Goal: Task Accomplishment & Management: Manage account settings

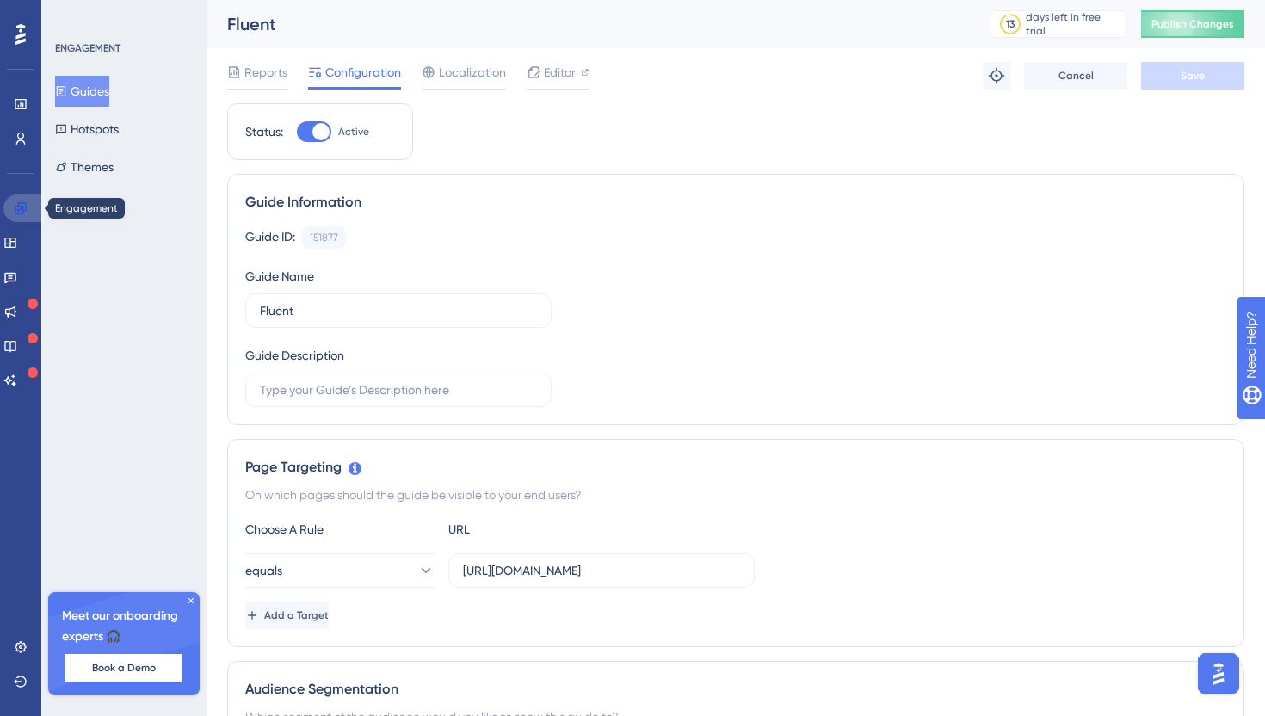
click at [15, 218] on link at bounding box center [23, 209] width 41 height 28
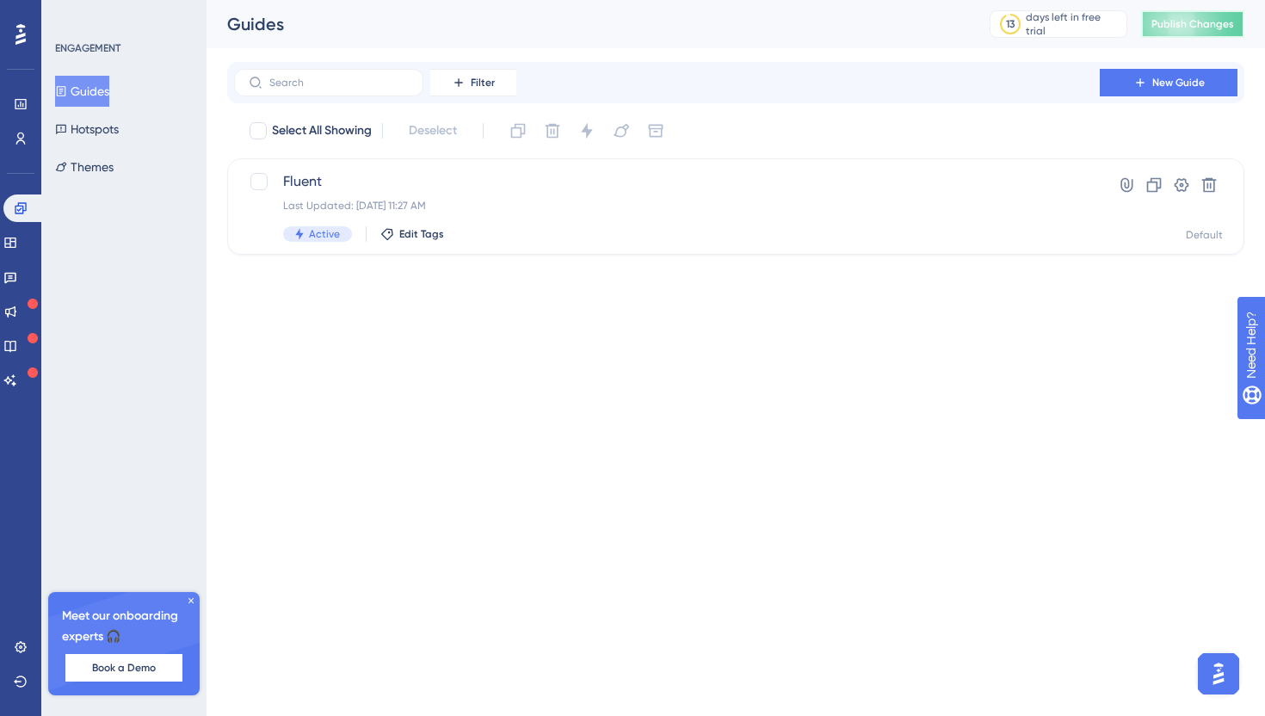
click at [1169, 17] on span "Publish Changes" at bounding box center [1193, 24] width 83 height 14
click at [1176, 183] on icon at bounding box center [1182, 185] width 15 height 14
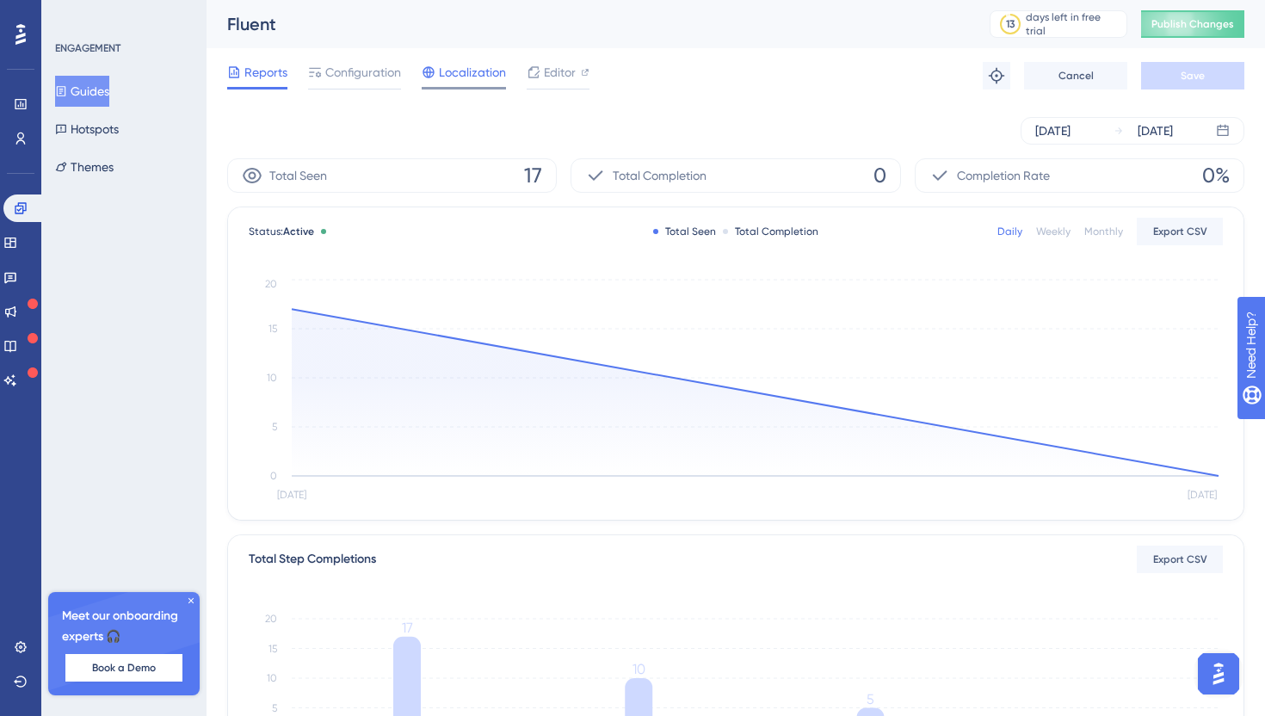
click at [455, 78] on span "Localization" at bounding box center [472, 72] width 67 height 21
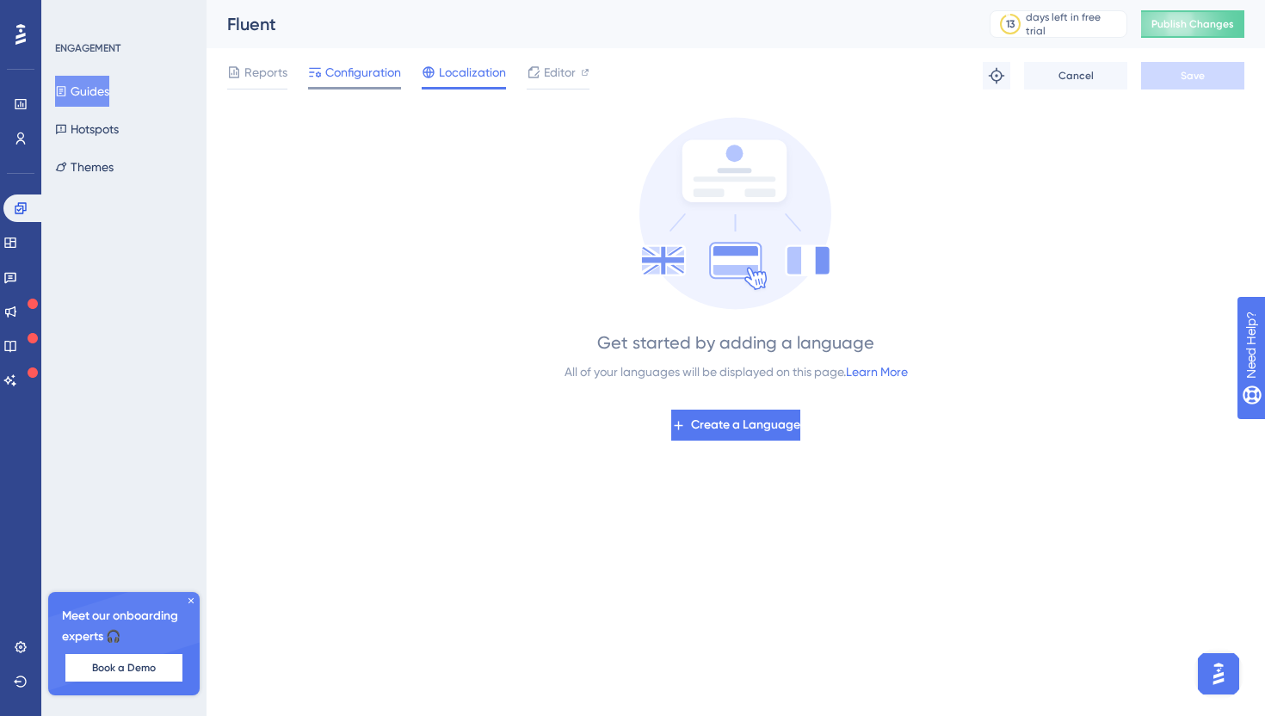
click at [349, 83] on div "Configuration" at bounding box center [354, 76] width 93 height 28
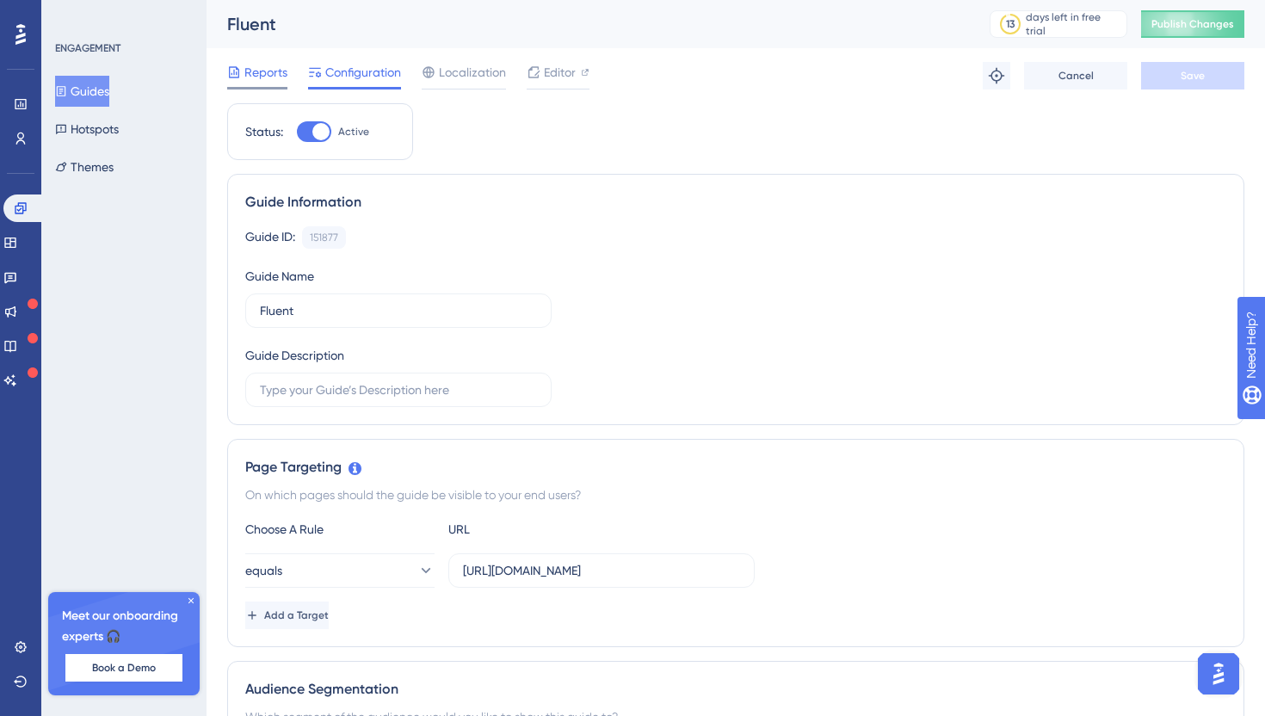
click at [278, 81] on span "Reports" at bounding box center [265, 72] width 43 height 21
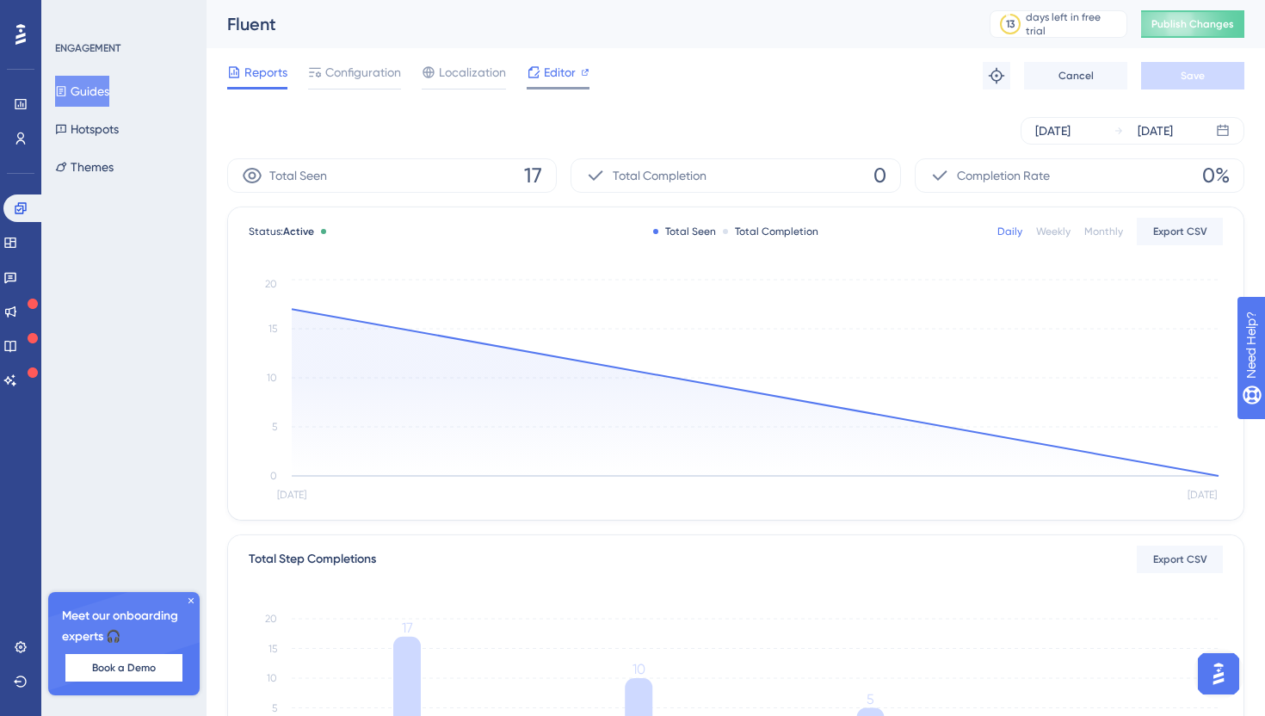
click at [553, 83] on div "Editor" at bounding box center [558, 76] width 63 height 28
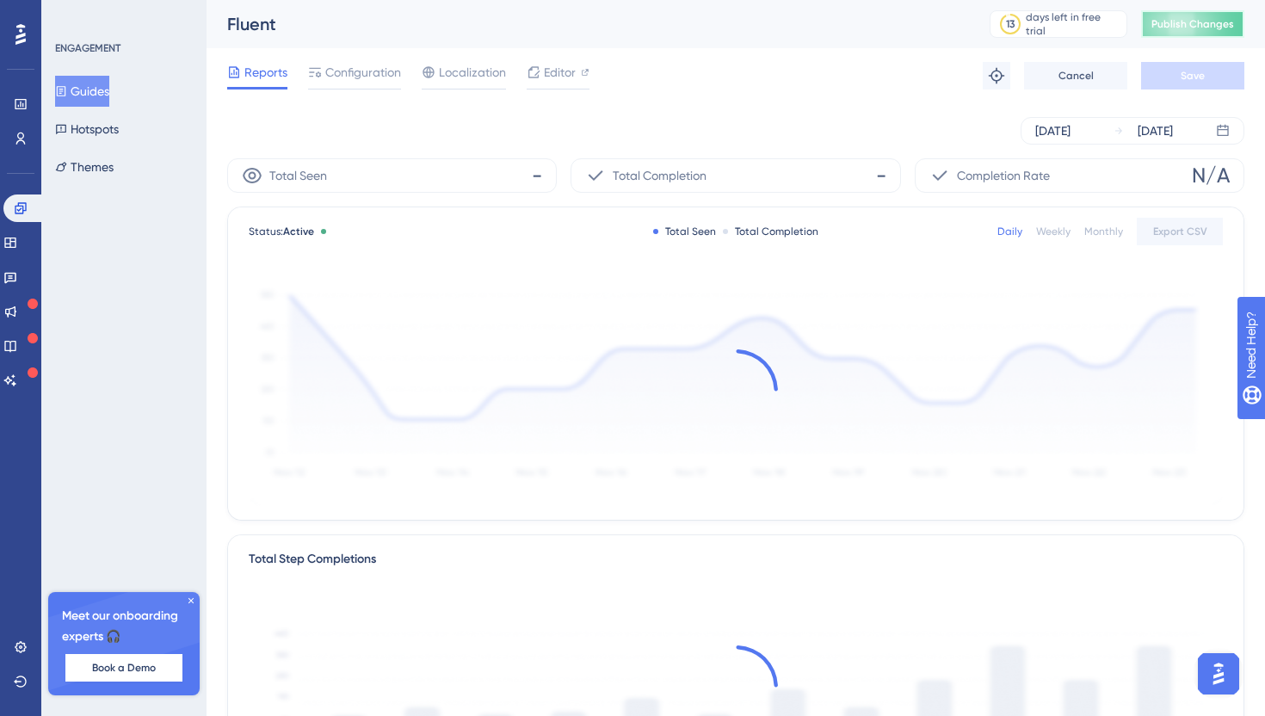
click at [1184, 34] on button "Publish Changes" at bounding box center [1192, 24] width 103 height 28
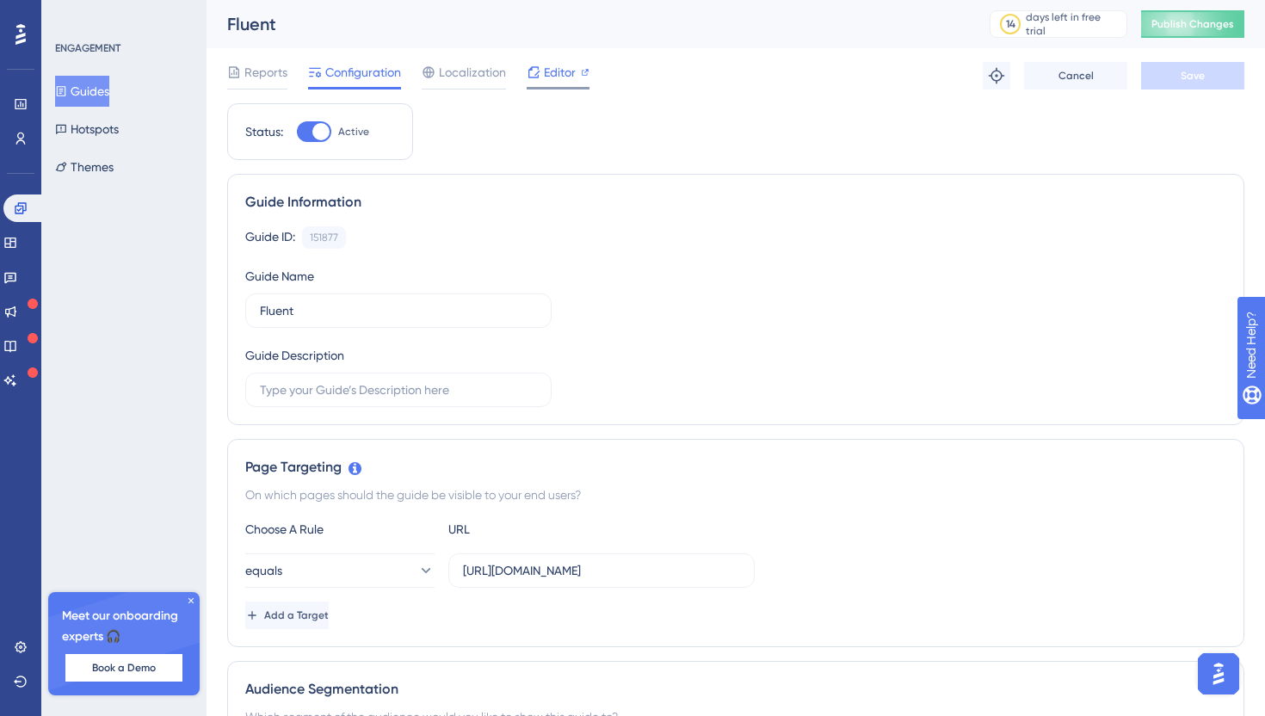
click at [567, 79] on span "Editor" at bounding box center [560, 72] width 32 height 21
click at [1169, 20] on span "Publish Changes" at bounding box center [1193, 24] width 83 height 14
click at [1156, 28] on span "Publish Changes" at bounding box center [1193, 24] width 83 height 14
click at [1158, 22] on span "Publish Changes" at bounding box center [1193, 24] width 83 height 14
click at [1190, 22] on span "Publish Changes" at bounding box center [1193, 24] width 83 height 14
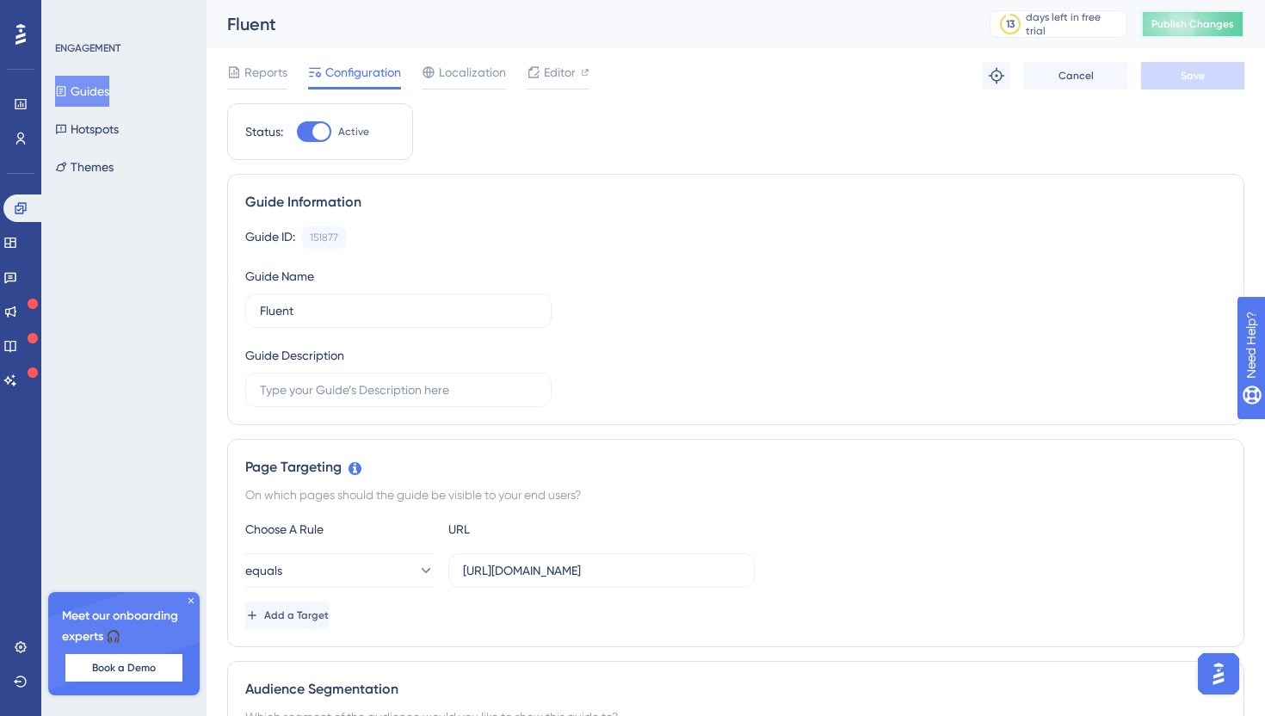
click at [1192, 32] on button "Publish Changes" at bounding box center [1192, 24] width 103 height 28
click at [1155, 25] on span "Publish Changes" at bounding box center [1193, 24] width 83 height 14
click at [1154, 34] on button "Publish Changes" at bounding box center [1192, 24] width 103 height 28
click at [1172, 28] on span "Publish Changes" at bounding box center [1193, 24] width 83 height 14
click at [1086, 244] on div "Guide ID: 151877 Copy" at bounding box center [735, 237] width 981 height 22
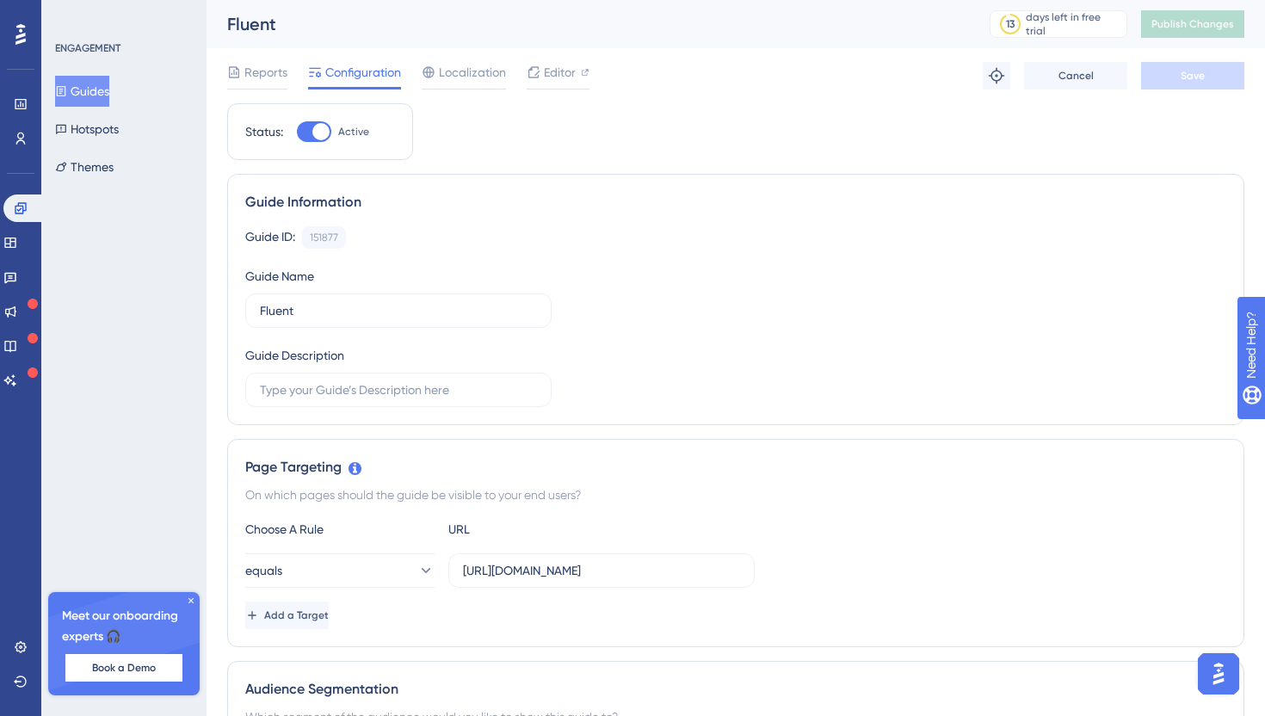
click at [863, 201] on div "Guide Information" at bounding box center [735, 202] width 981 height 21
click at [1164, 32] on button "Publish Changes" at bounding box center [1192, 24] width 103 height 28
click at [1161, 33] on button "Publish Changes" at bounding box center [1192, 24] width 103 height 28
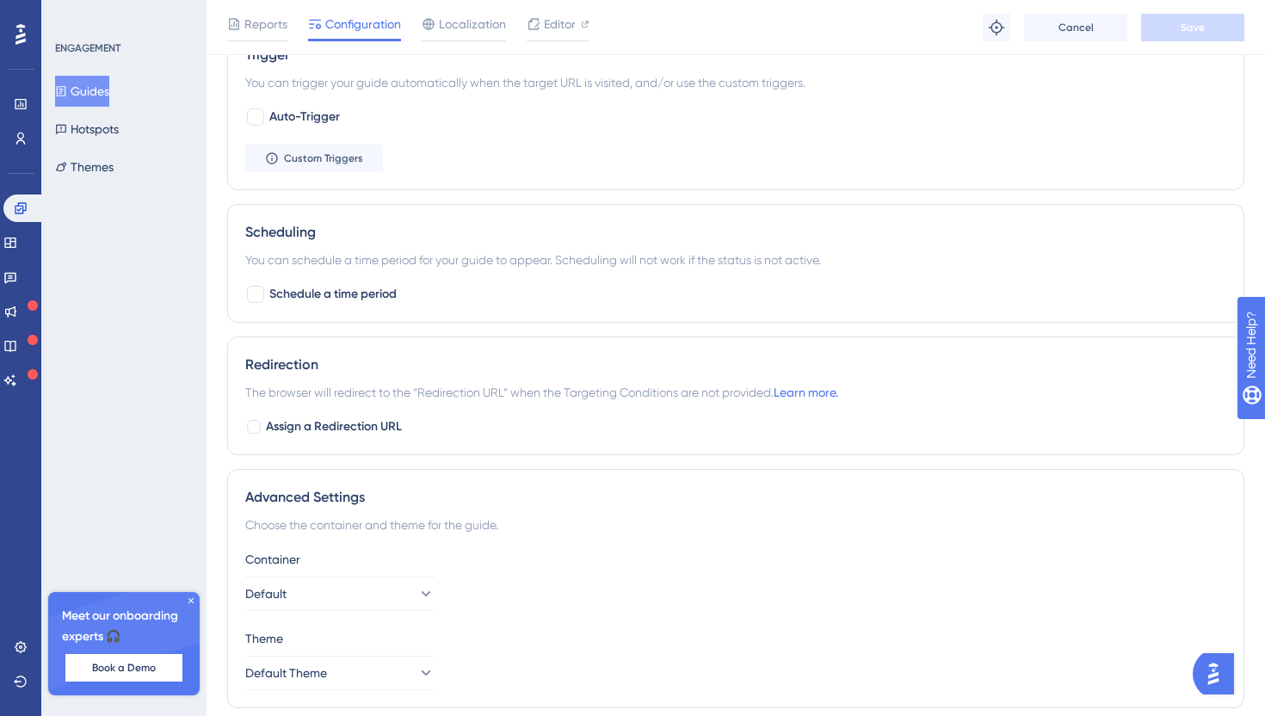
scroll to position [849, 0]
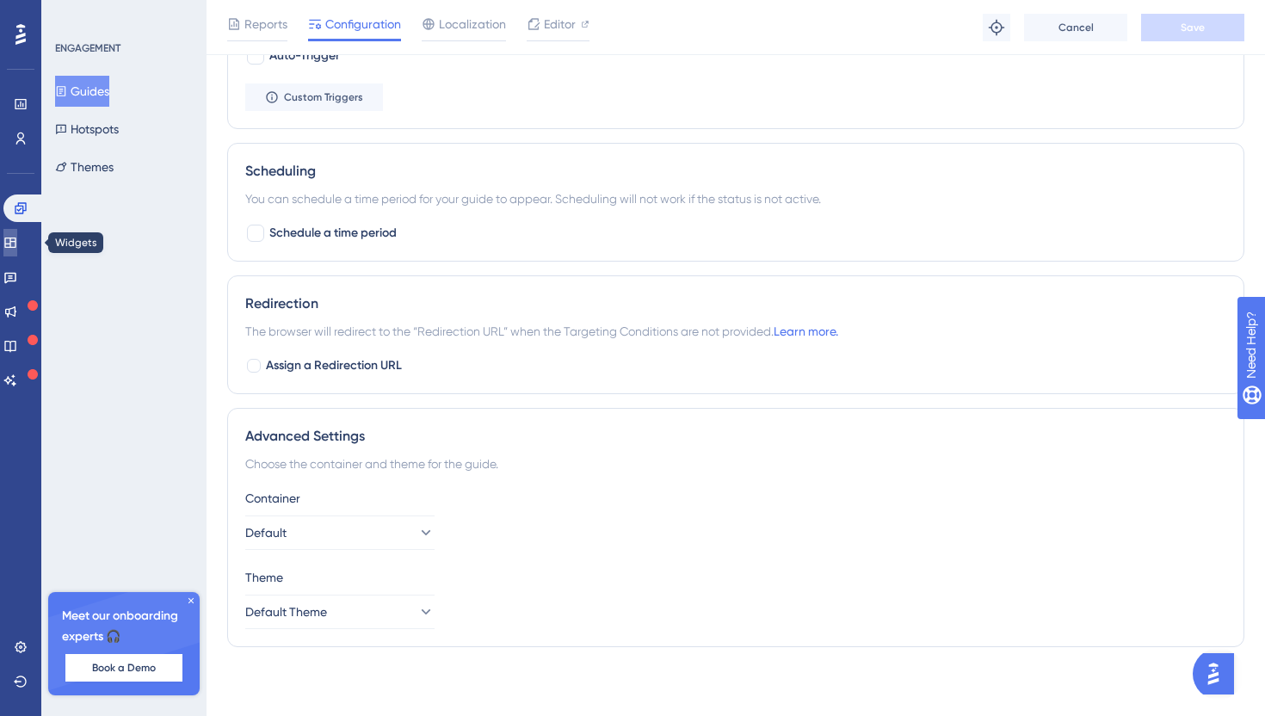
click at [15, 241] on icon at bounding box center [10, 243] width 14 height 14
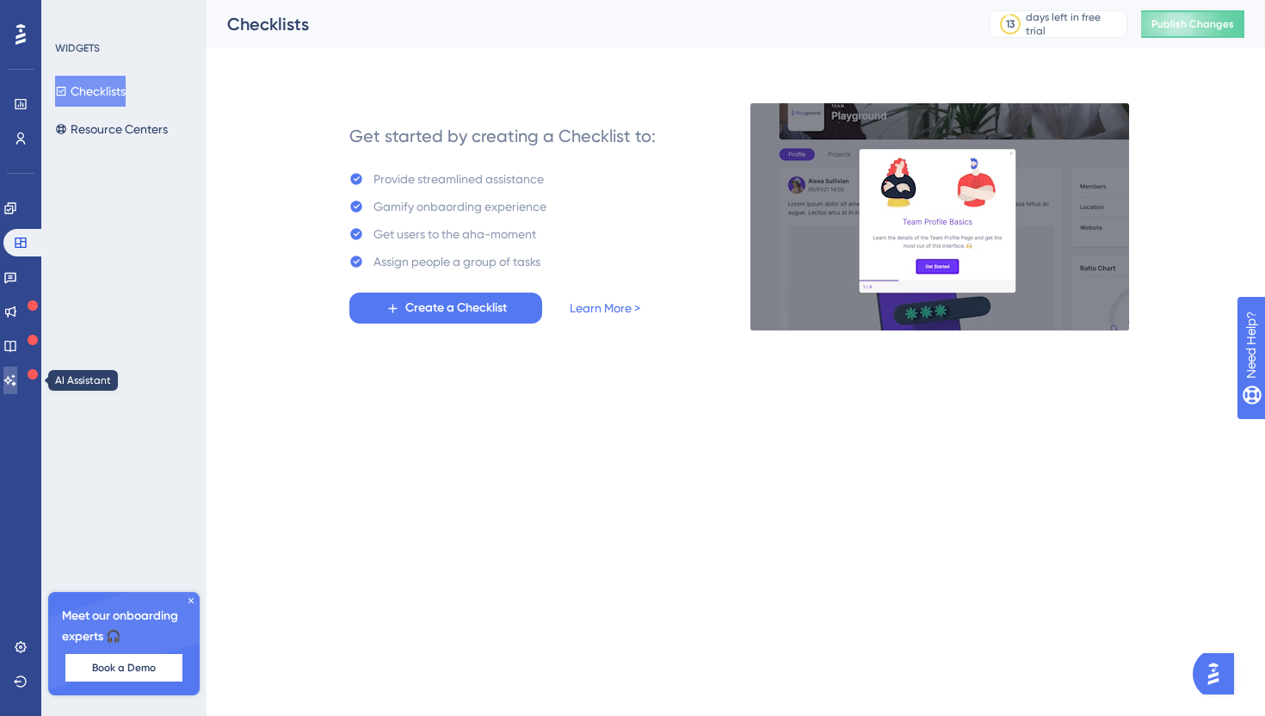
click at [17, 378] on icon at bounding box center [10, 381] width 14 height 14
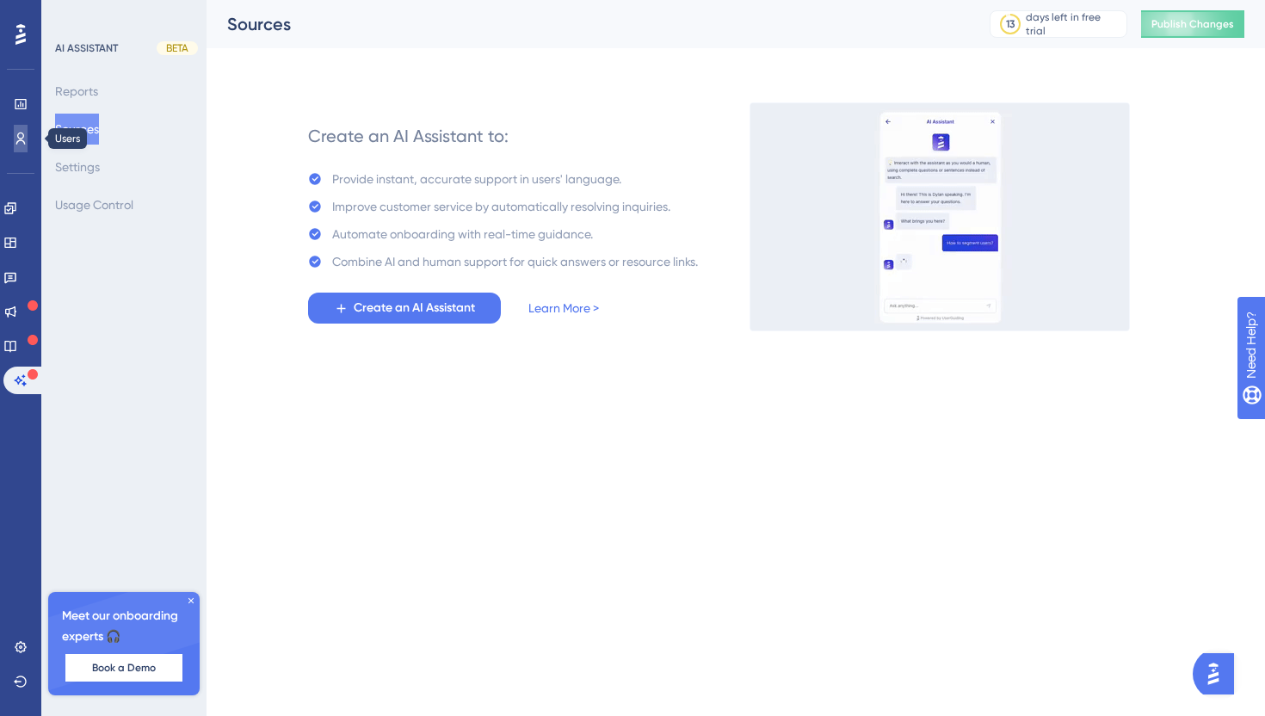
click at [18, 139] on icon at bounding box center [20, 139] width 9 height 12
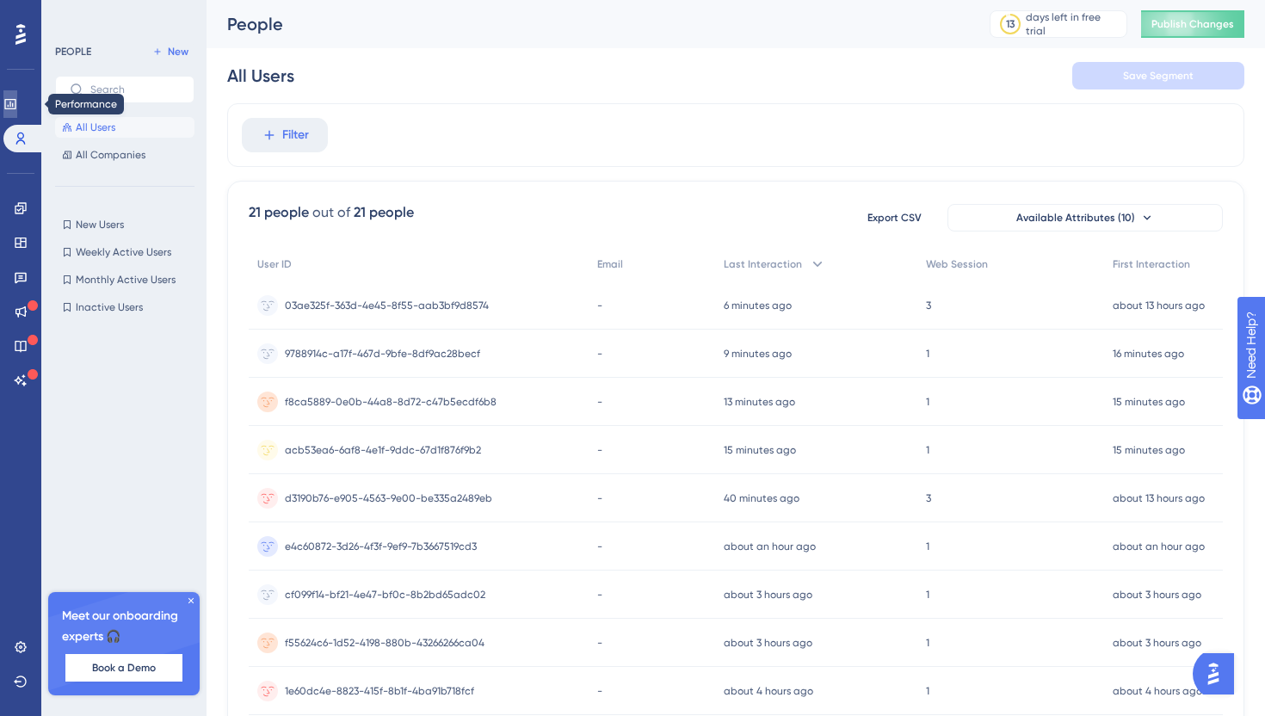
click at [17, 111] on link at bounding box center [10, 104] width 14 height 28
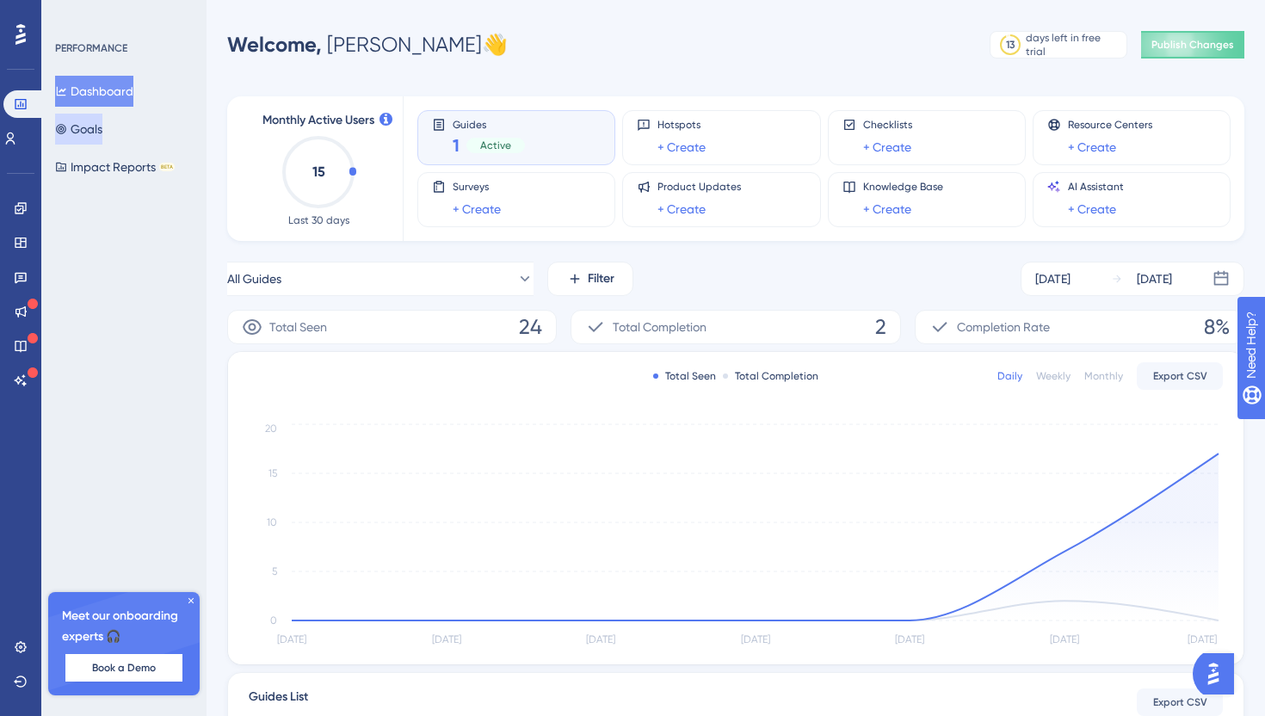
click at [96, 135] on button "Goals" at bounding box center [78, 129] width 47 height 31
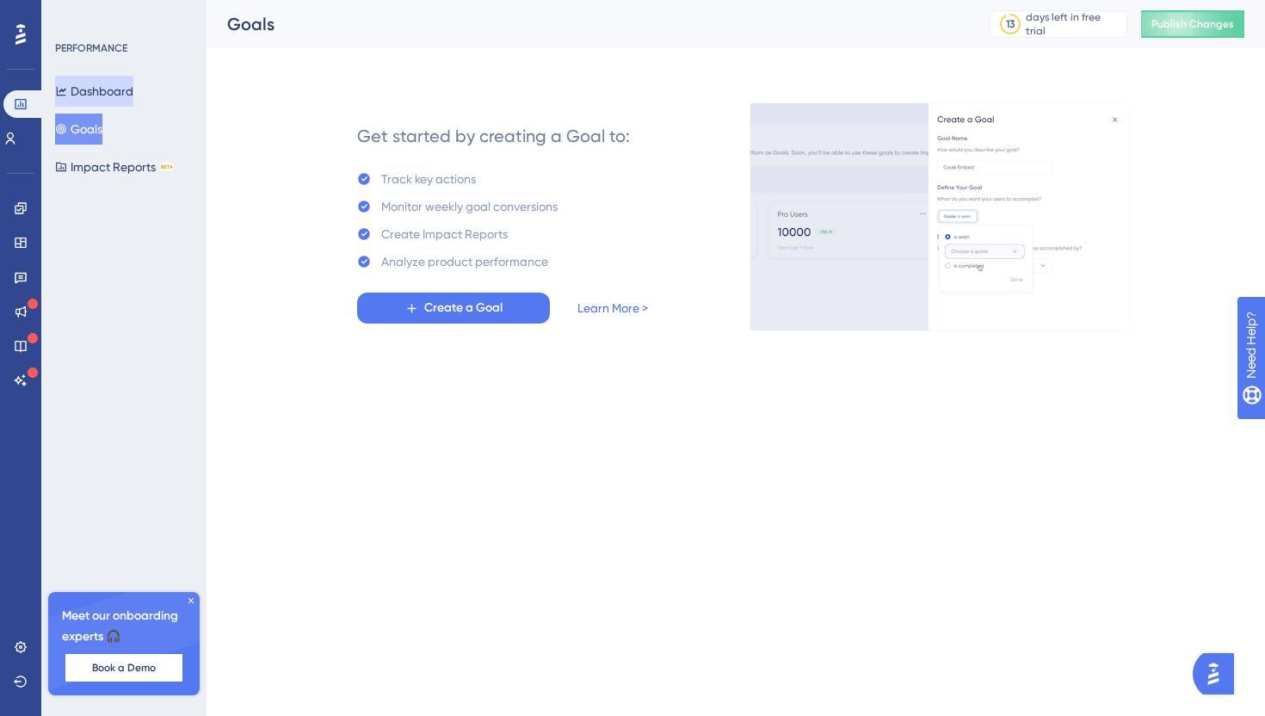
click at [95, 97] on button "Dashboard" at bounding box center [94, 91] width 78 height 31
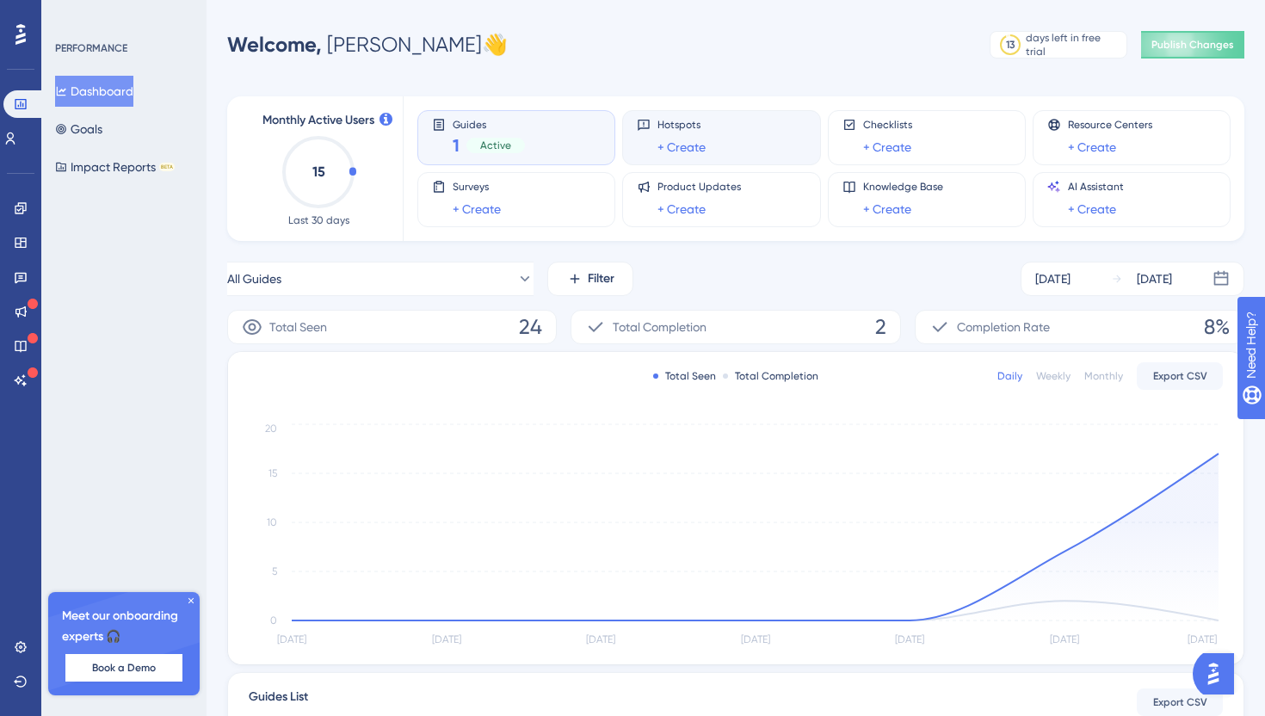
click at [712, 130] on div "Hotspots + Create" at bounding box center [721, 138] width 169 height 40
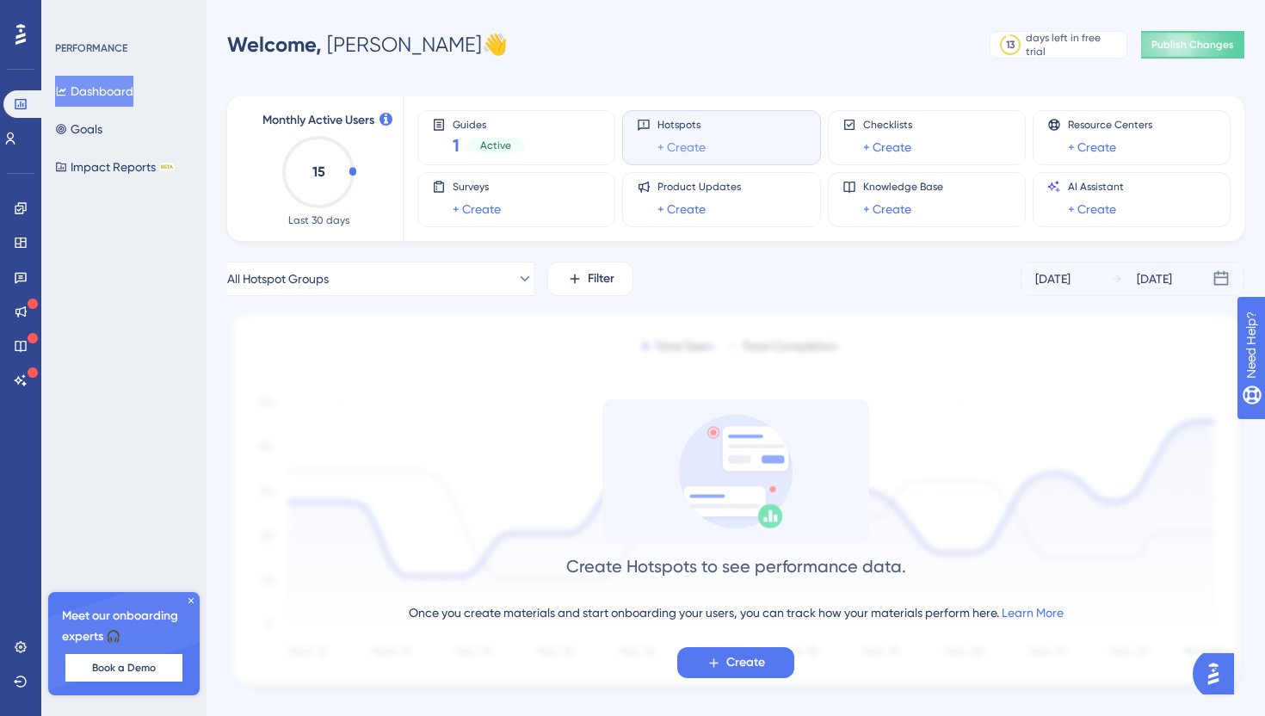
click at [684, 155] on link "+ Create" at bounding box center [682, 147] width 48 height 21
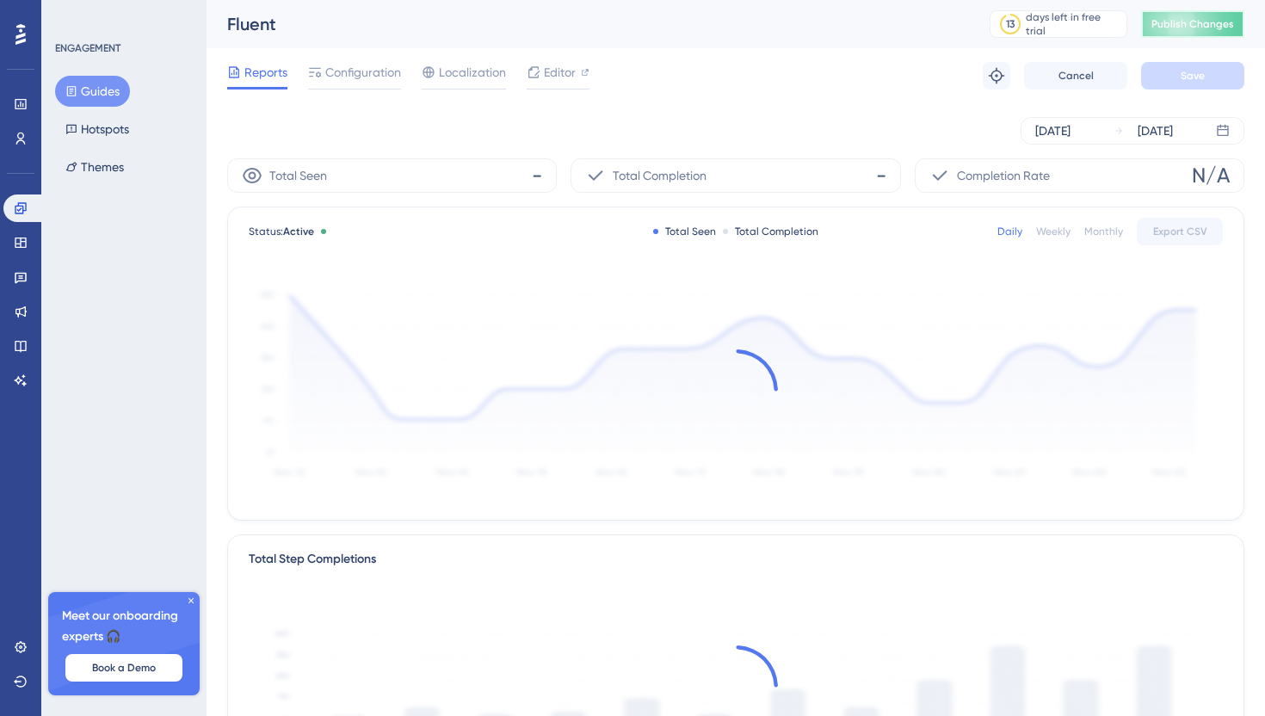
click at [1174, 32] on button "Publish Changes" at bounding box center [1192, 24] width 103 height 28
